Goal: Entertainment & Leisure: Browse casually

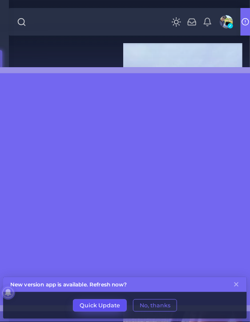
click at [94, 303] on button "Quick Update" at bounding box center [100, 306] width 54 height 12
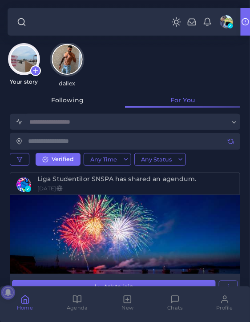
click at [71, 55] on img at bounding box center [67, 59] width 31 height 31
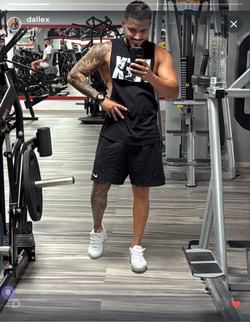
click at [223, 115] on div at bounding box center [219, 161] width 63 height 249
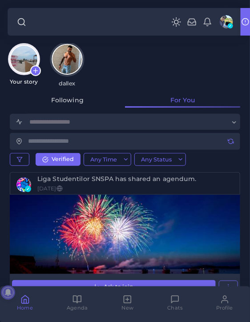
click at [71, 62] on img at bounding box center [67, 59] width 31 height 31
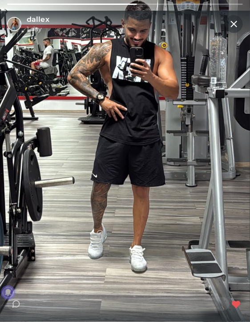
scroll to position [134, 0]
click at [232, 16] on button at bounding box center [234, 24] width 18 height 18
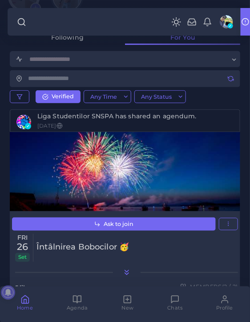
scroll to position [45, 0]
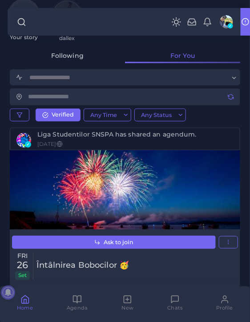
click at [25, 300] on polyline at bounding box center [25, 302] width 2 height 4
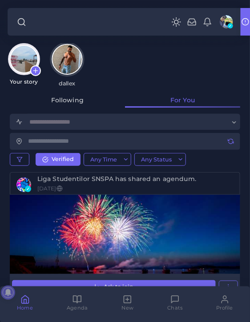
click at [69, 54] on img at bounding box center [67, 59] width 31 height 31
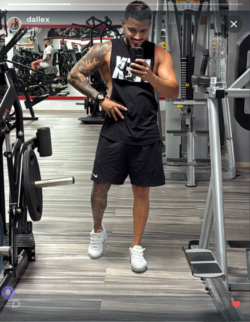
drag, startPoint x: 208, startPoint y: 176, endPoint x: 194, endPoint y: 75, distance: 102.5
click at [194, 75] on div at bounding box center [219, 161] width 63 height 249
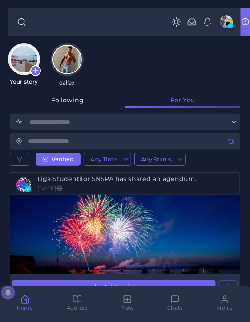
click at [203, 52] on div "Your story dallex" at bounding box center [125, 64] width 235 height 43
click at [21, 55] on img at bounding box center [24, 59] width 30 height 30
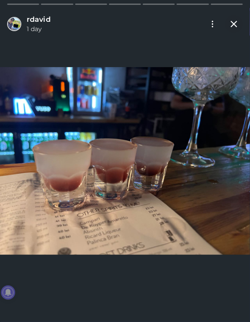
click at [182, 126] on img at bounding box center [125, 161] width 250 height 188
click at [225, 145] on div at bounding box center [219, 161] width 63 height 249
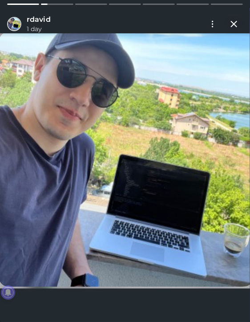
click at [209, 149] on div at bounding box center [219, 161] width 63 height 249
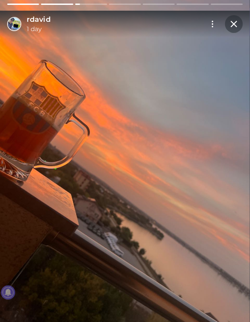
click at [75, 151] on img at bounding box center [125, 160] width 250 height 333
click at [126, 117] on img at bounding box center [125, 160] width 250 height 333
click at [234, 140] on div at bounding box center [219, 161] width 63 height 249
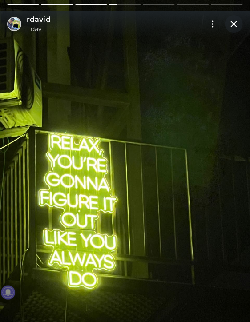
click at [95, 158] on img at bounding box center [125, 160] width 250 height 333
